Goal: Browse casually

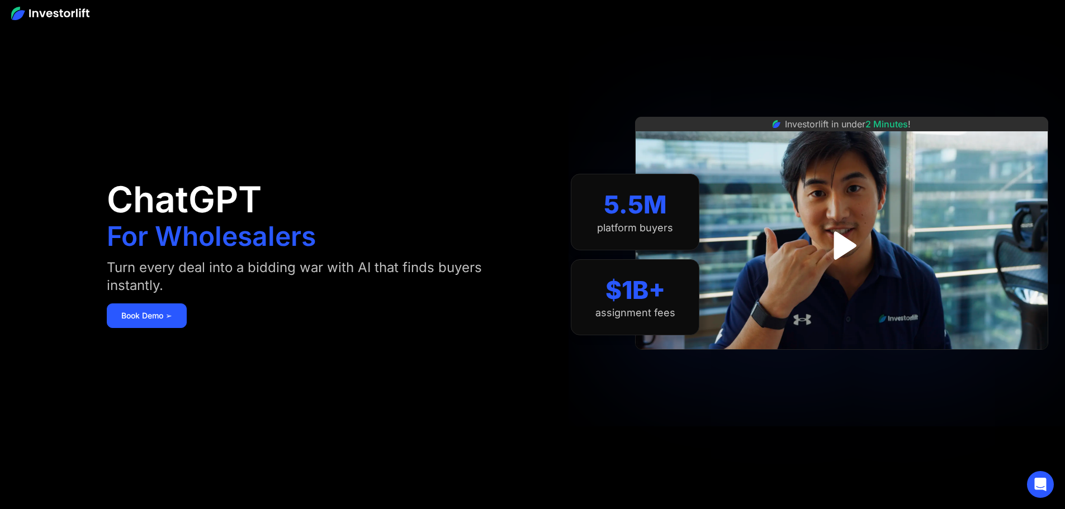
drag, startPoint x: 836, startPoint y: 68, endPoint x: 895, endPoint y: 74, distance: 59.0
click at [838, 68] on div "Investorlift in under 2 Minutes !" at bounding box center [841, 254] width 413 height 509
drag, startPoint x: 640, startPoint y: 414, endPoint x: 684, endPoint y: 405, distance: 45.2
click at [646, 414] on section "5.5M platform buyers $1B+ assignment fees" at bounding box center [635, 255] width 129 height 442
